Goal: Navigation & Orientation: Find specific page/section

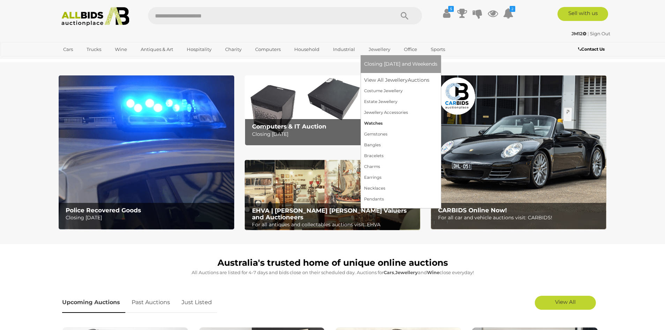
click at [368, 125] on link "Watches" at bounding box center [400, 123] width 73 height 11
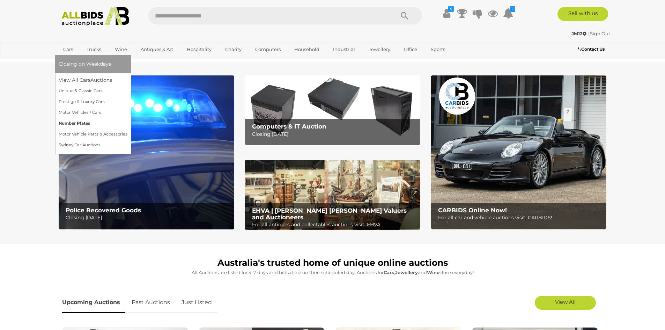
click at [84, 124] on link "Number Plates" at bounding box center [93, 123] width 69 height 11
click at [78, 120] on link "Number Plates" at bounding box center [93, 123] width 69 height 11
